Goal: Check status

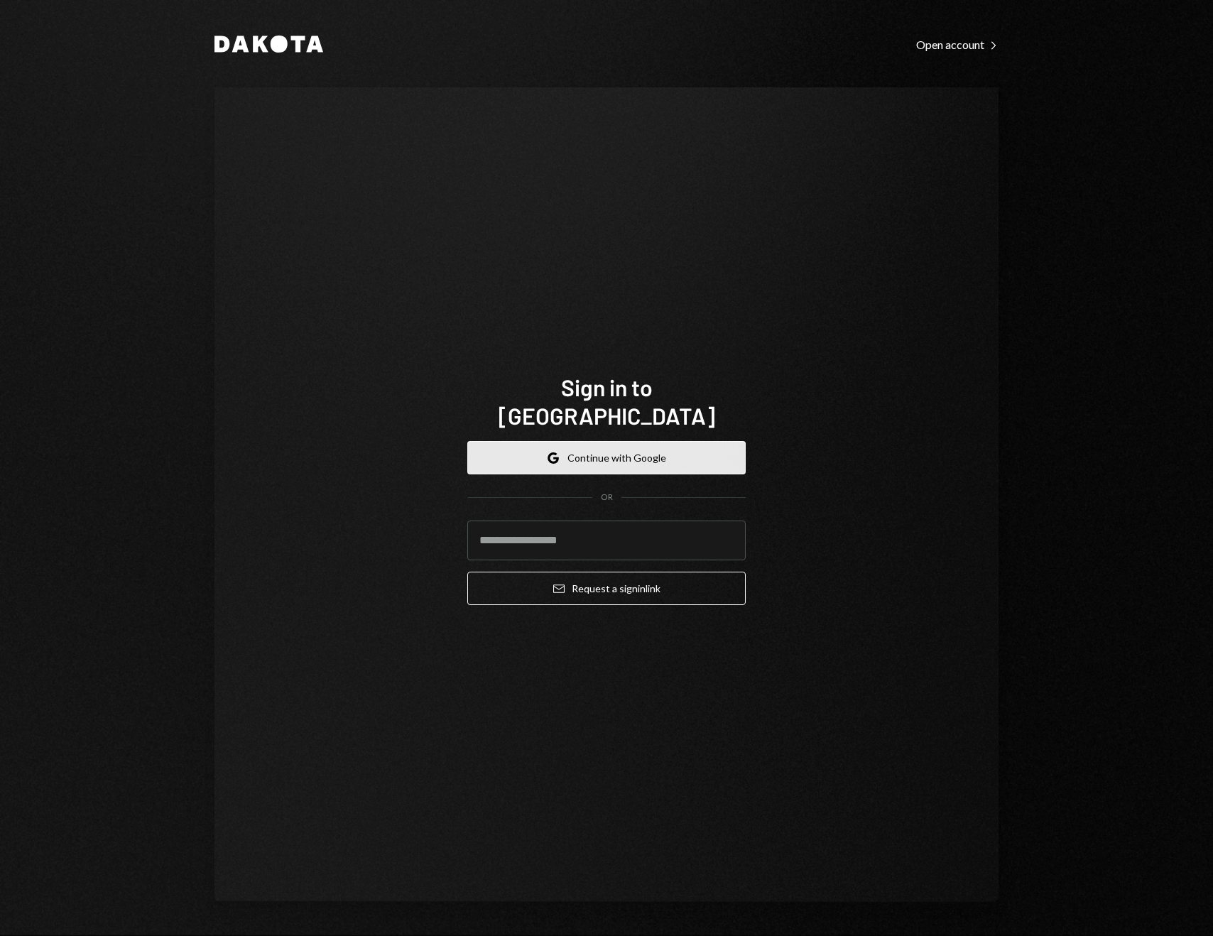
click at [640, 441] on button "Google Continue with Google" at bounding box center [606, 457] width 278 height 33
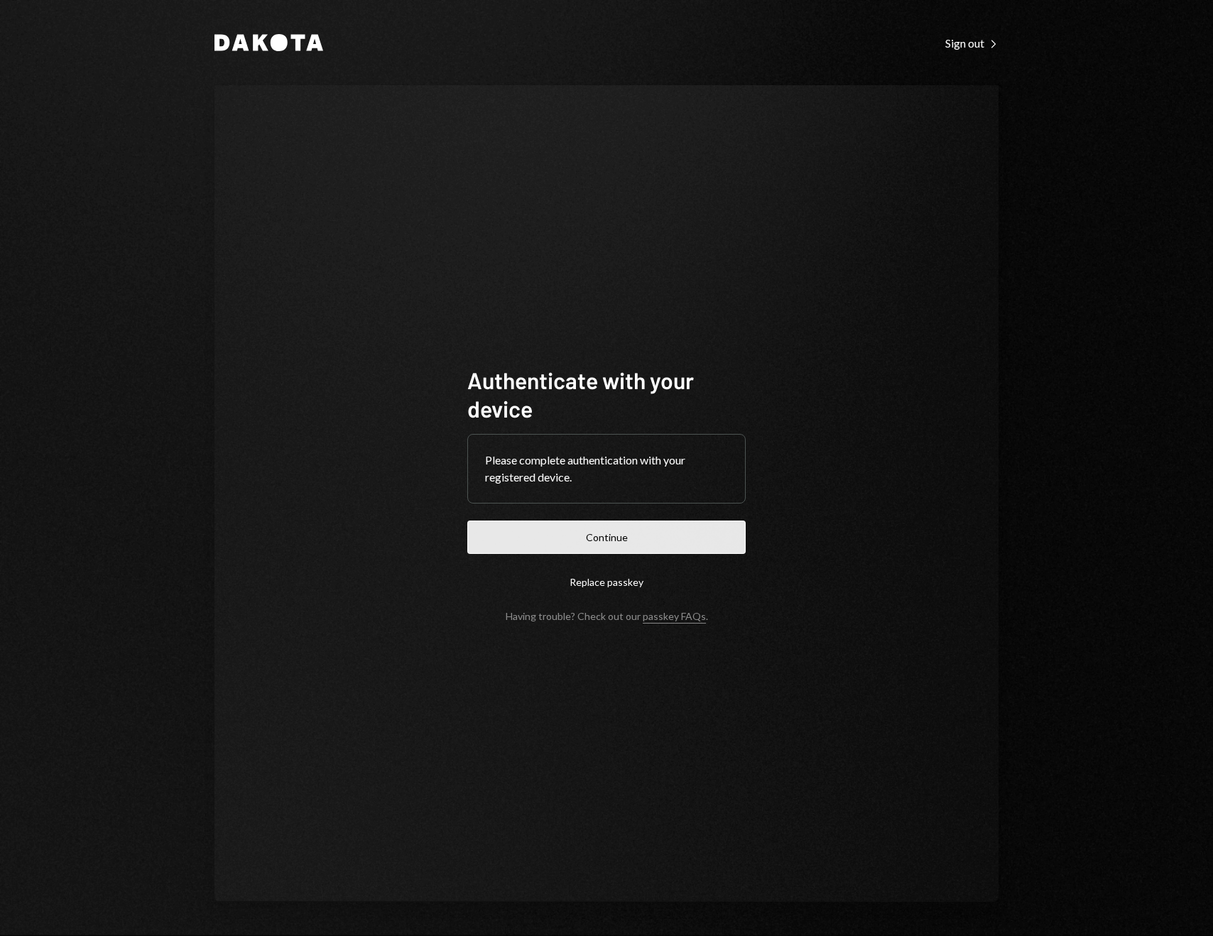
click at [592, 535] on button "Continue" at bounding box center [606, 537] width 278 height 33
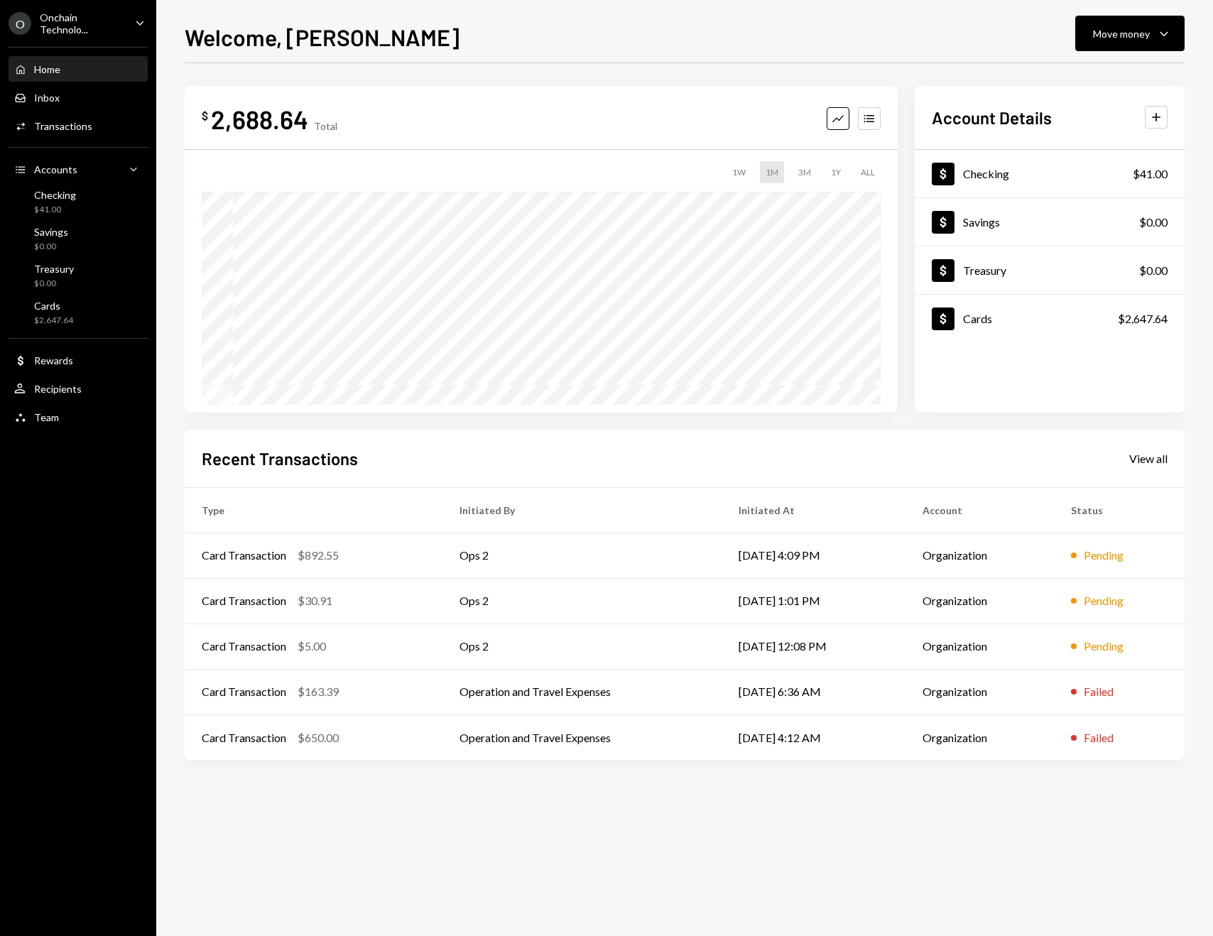
click at [71, 13] on div "Onchain Technolo..." at bounding box center [82, 23] width 84 height 24
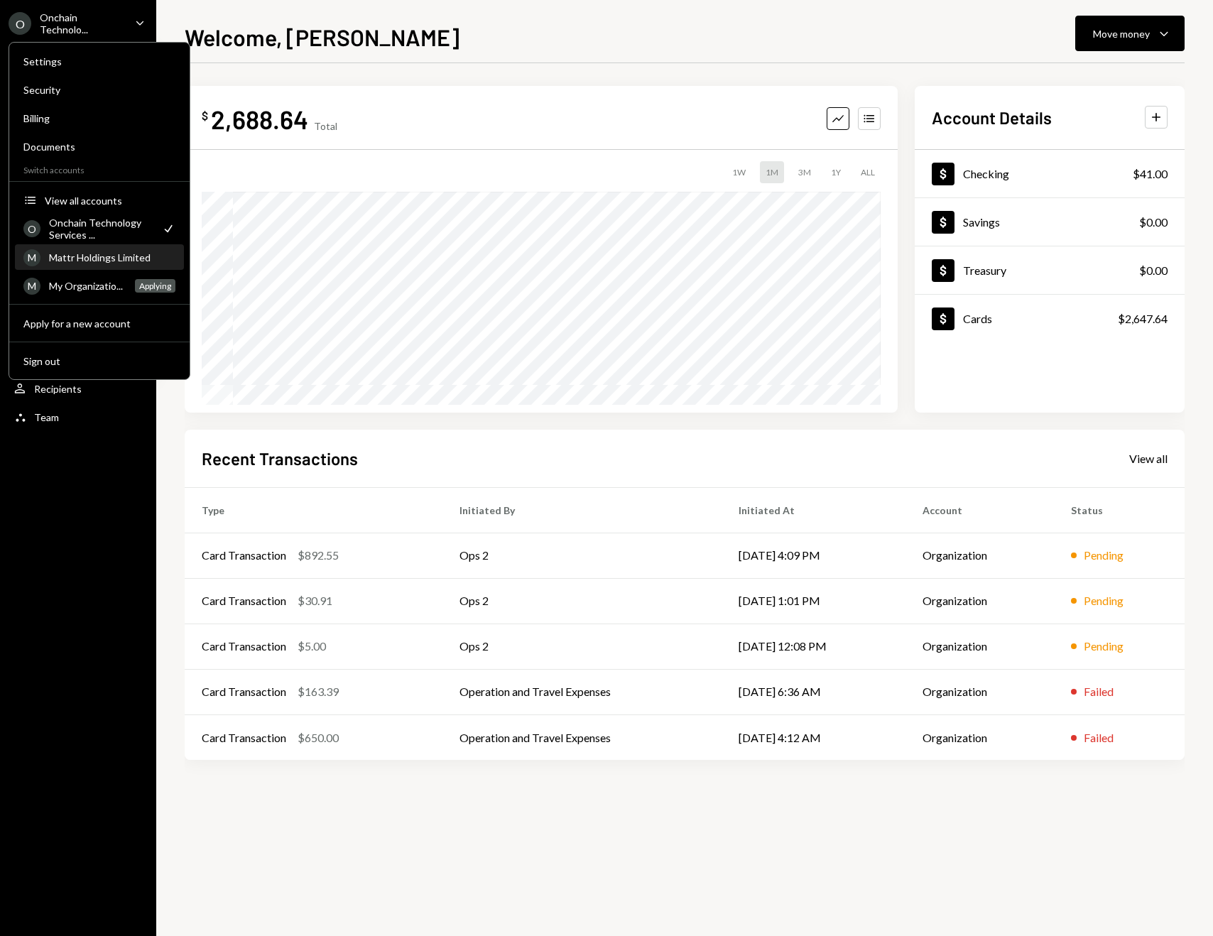
click at [82, 259] on div "Mattr Holdings Limited" at bounding box center [112, 257] width 126 height 12
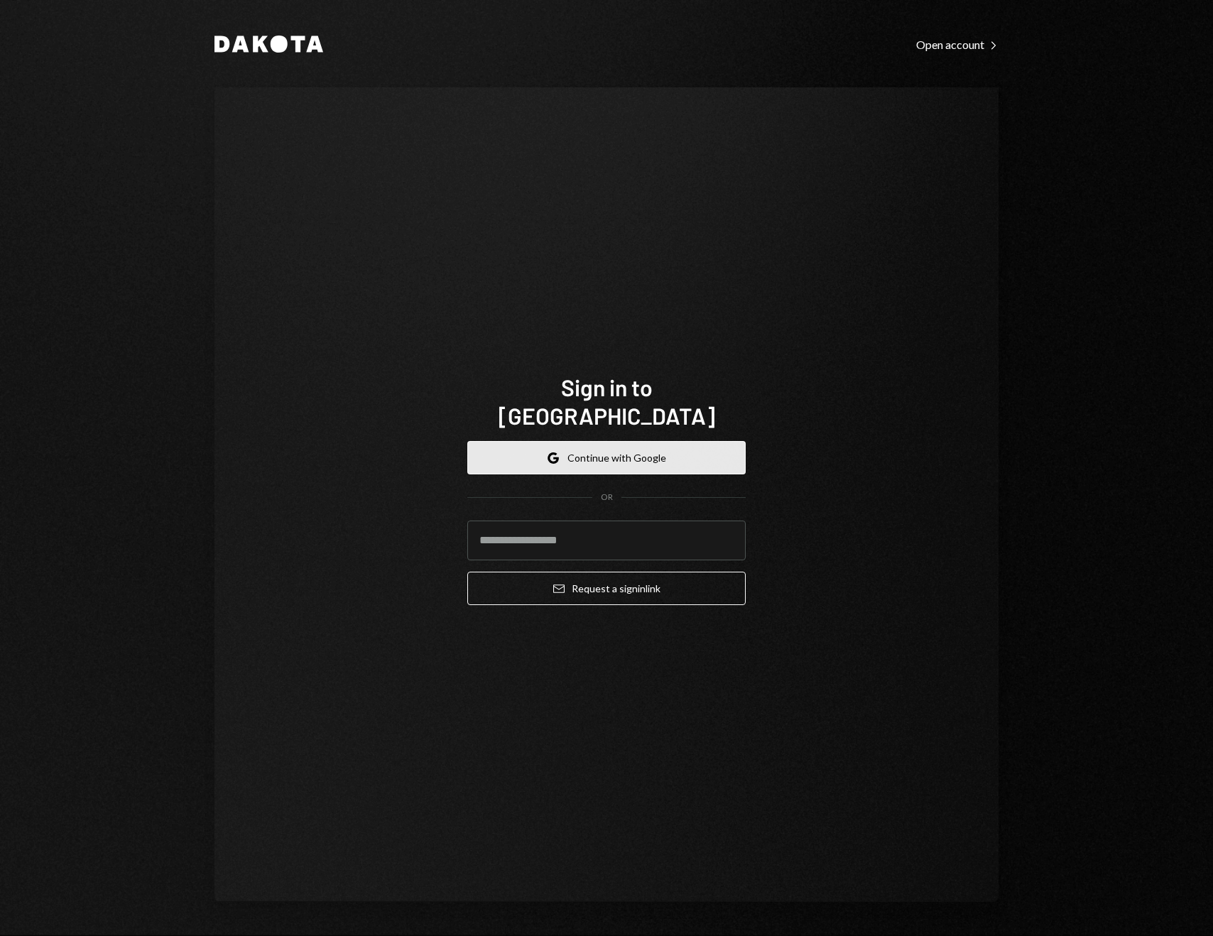
click at [629, 442] on button "Google Continue with Google" at bounding box center [606, 457] width 278 height 33
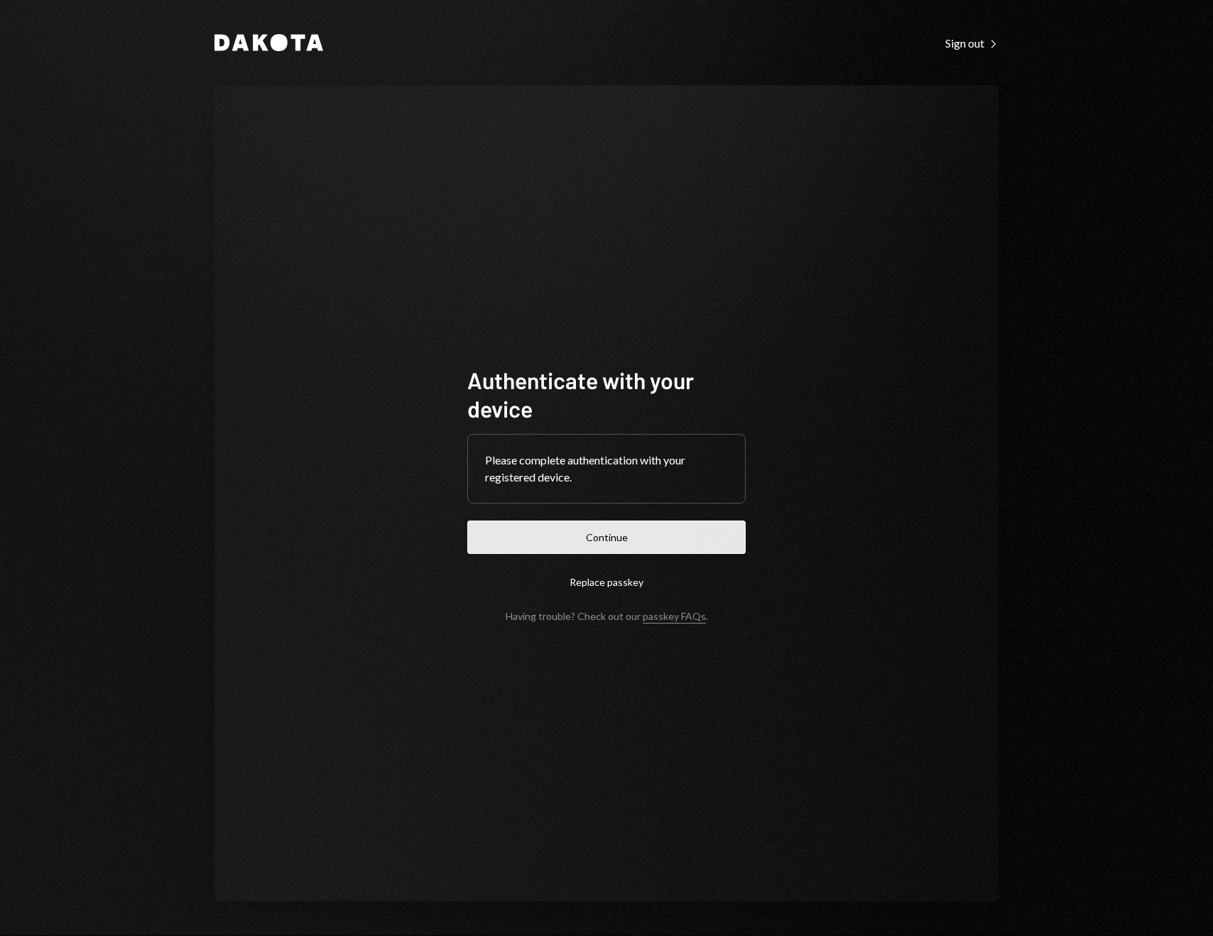
click at [626, 543] on button "Continue" at bounding box center [606, 537] width 278 height 33
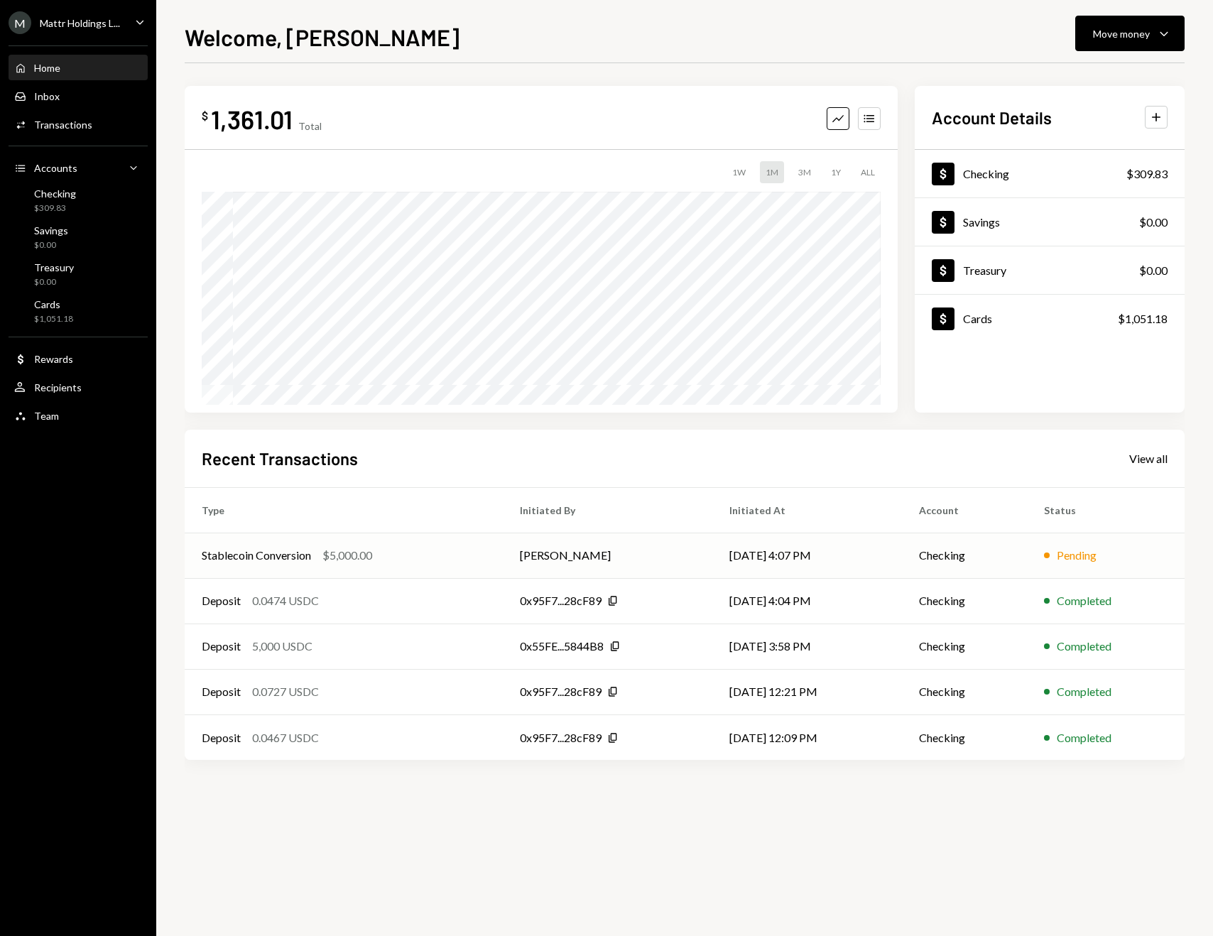
click at [947, 557] on td "Checking" at bounding box center [964, 555] width 125 height 45
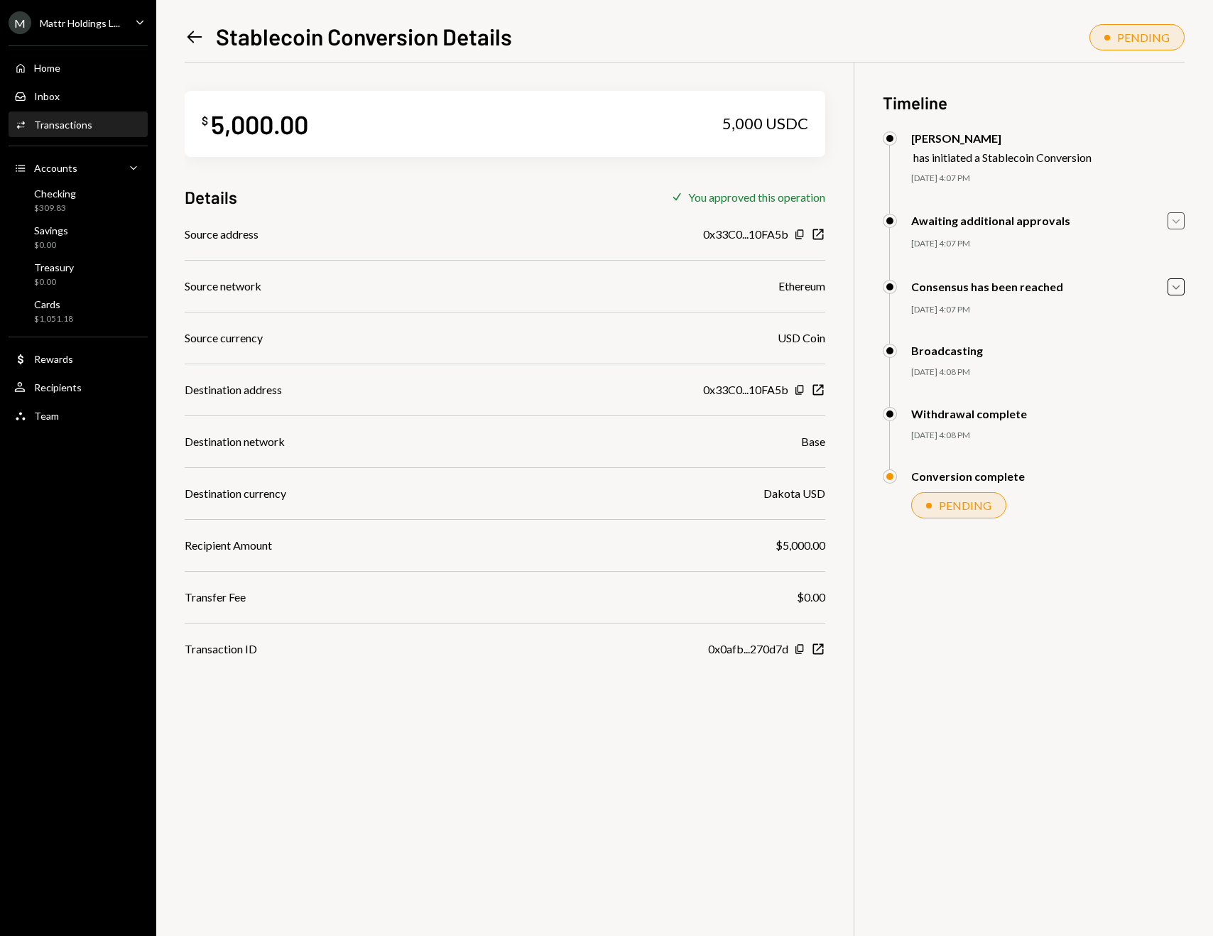
click at [1175, 224] on icon "Caret Down" at bounding box center [1176, 221] width 16 height 16
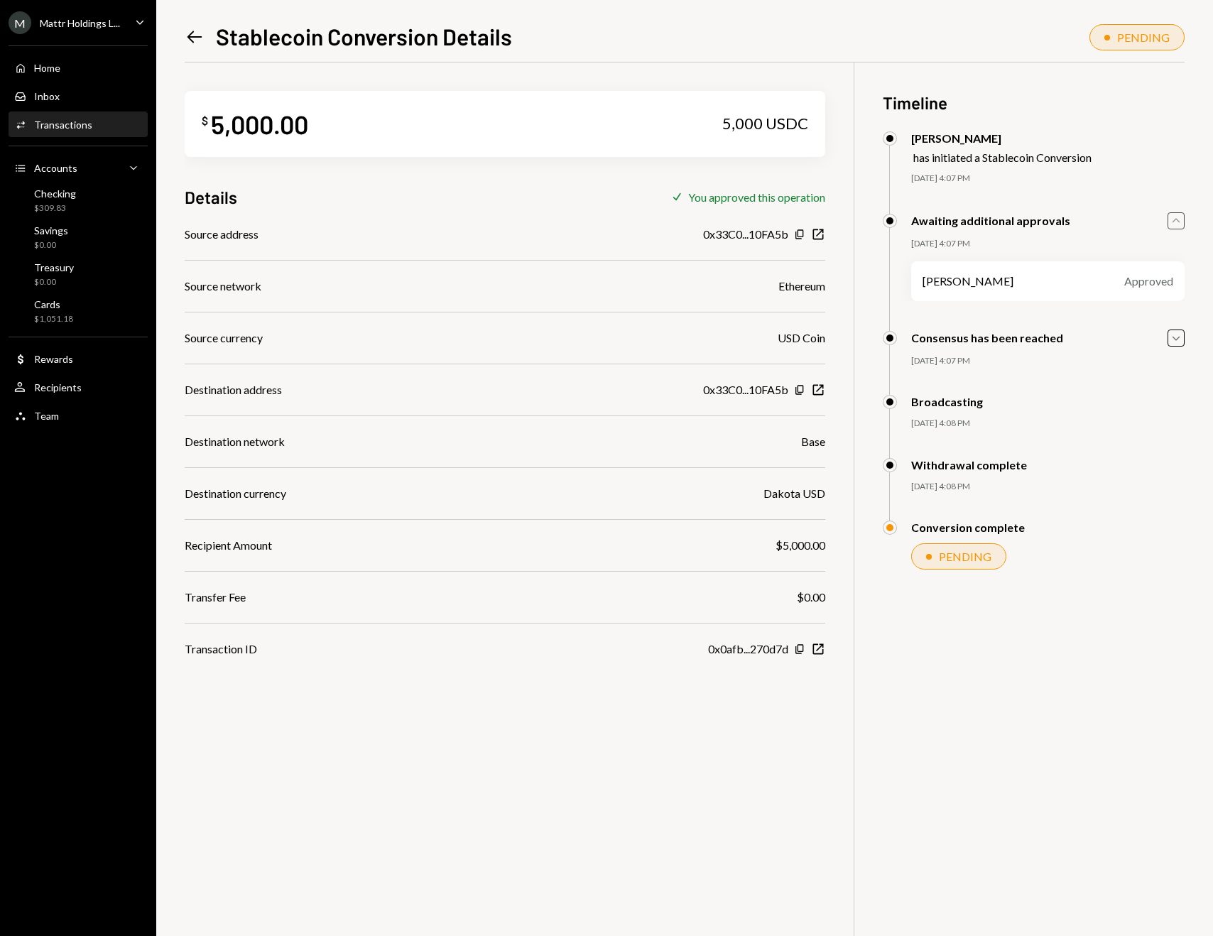
click at [1178, 216] on icon "Caret Up" at bounding box center [1176, 221] width 16 height 16
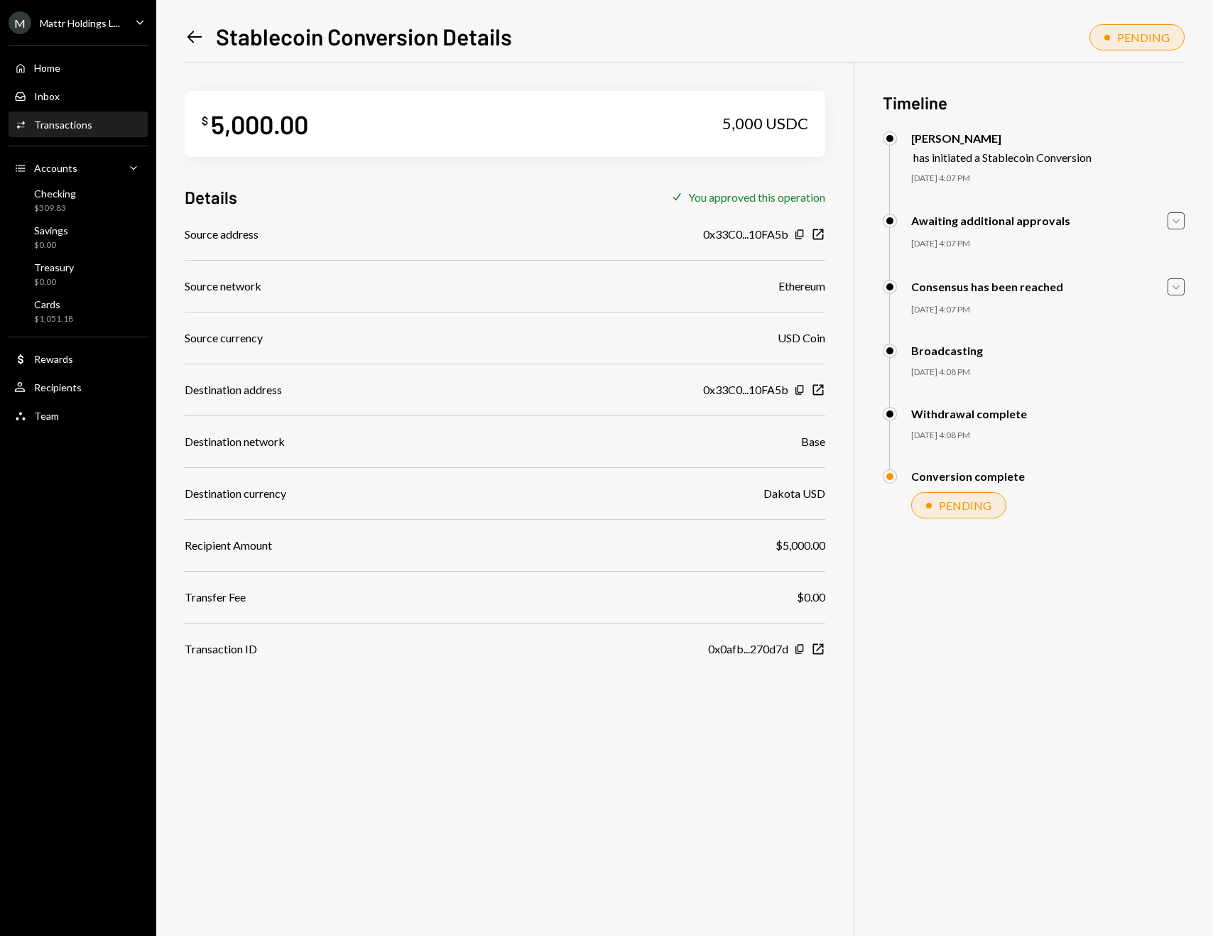
click at [1176, 283] on icon "Caret Down" at bounding box center [1176, 287] width 16 height 16
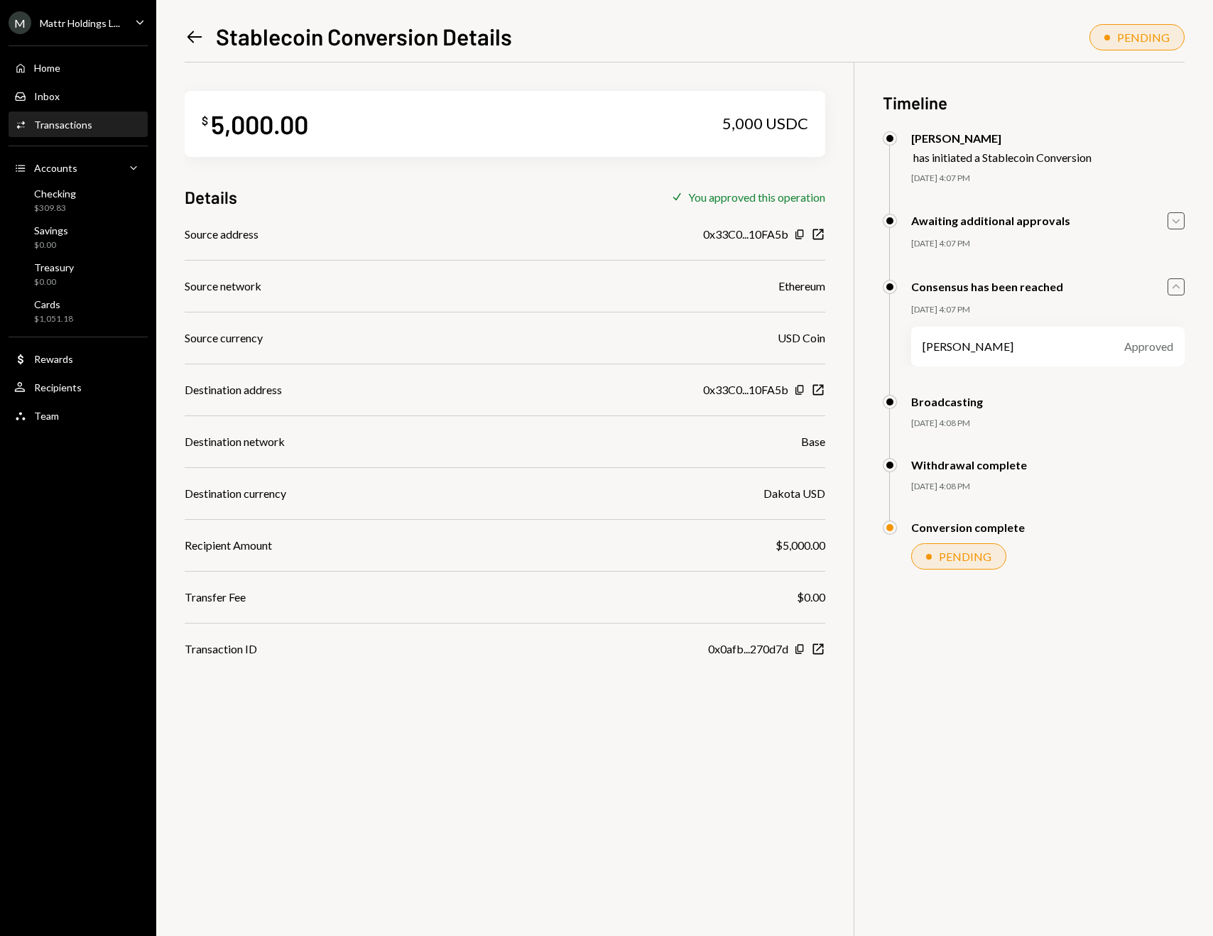
click at [1176, 282] on icon "Caret Up" at bounding box center [1176, 287] width 16 height 16
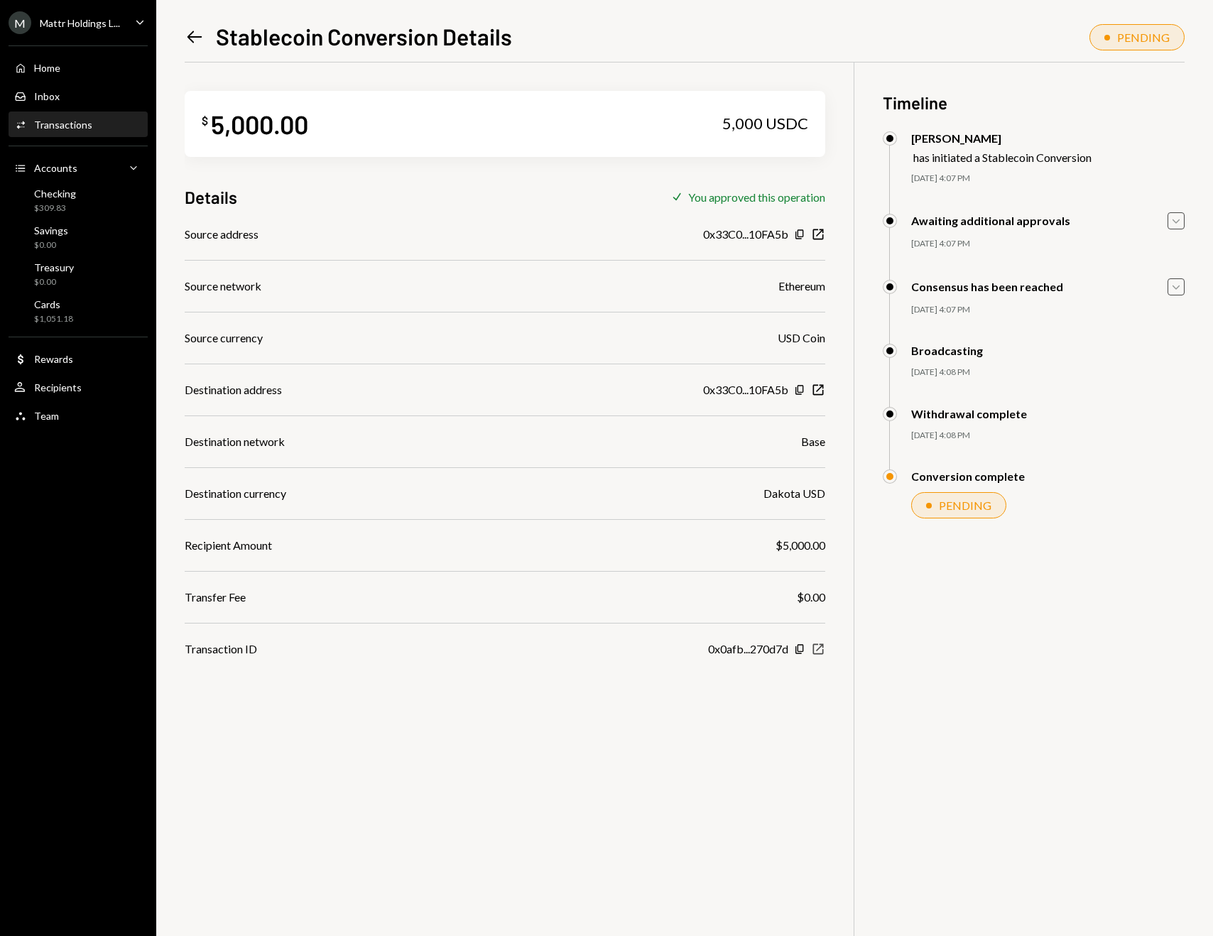
click at [817, 649] on icon "New Window" at bounding box center [818, 649] width 14 height 14
click at [55, 206] on div "$309.83" at bounding box center [55, 208] width 42 height 12
